Goal: Navigation & Orientation: Find specific page/section

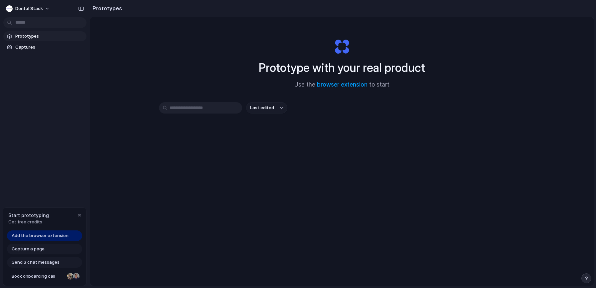
click at [48, 234] on span "Add the browser extension" at bounding box center [40, 235] width 57 height 7
click at [37, 248] on span "Capture a page" at bounding box center [28, 248] width 33 height 7
click at [30, 248] on span "Capture a page" at bounding box center [28, 248] width 33 height 7
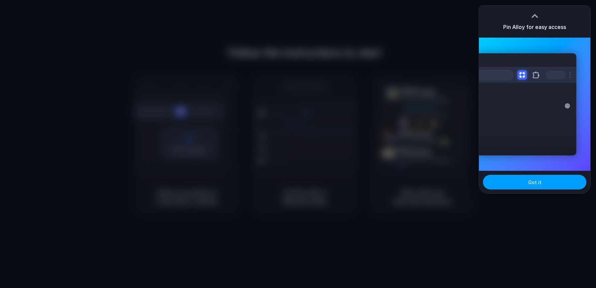
click at [527, 187] on button "Got it" at bounding box center [534, 182] width 103 height 15
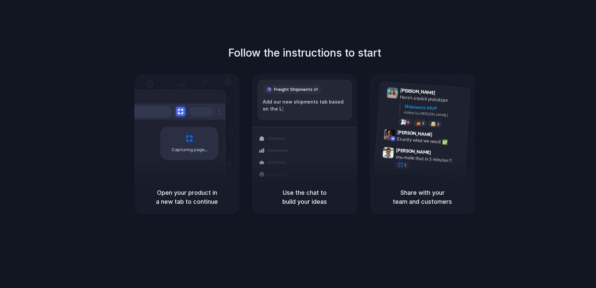
click at [183, 197] on h5 "Open your product in a new tab to continue" at bounding box center [186, 197] width 89 height 18
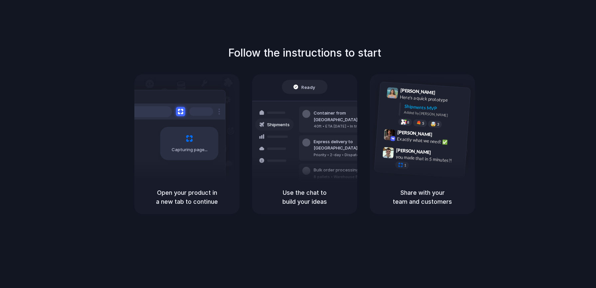
drag, startPoint x: 158, startPoint y: 193, endPoint x: 219, endPoint y: 199, distance: 60.5
click at [219, 199] on h5 "Open your product in a new tab to continue" at bounding box center [186, 197] width 89 height 18
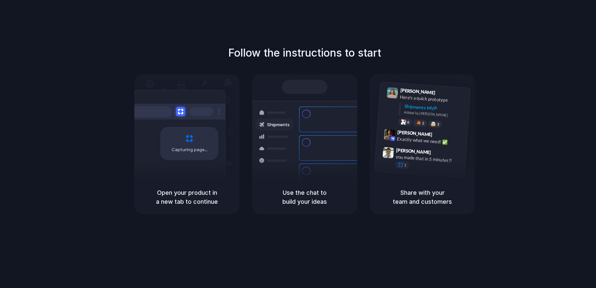
drag, startPoint x: 160, startPoint y: 193, endPoint x: 222, endPoint y: 199, distance: 61.8
click at [222, 199] on h5 "Open your product in a new tab to continue" at bounding box center [186, 197] width 89 height 18
